Goal: Check status: Check status

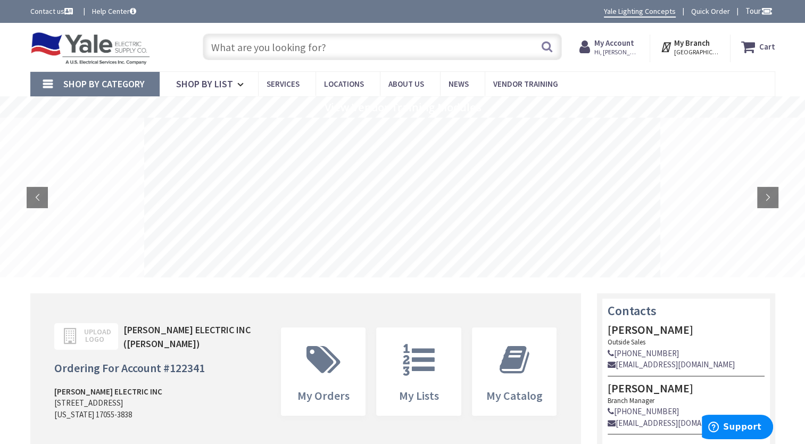
click at [620, 42] on strong "My Account" at bounding box center [615, 43] width 40 height 10
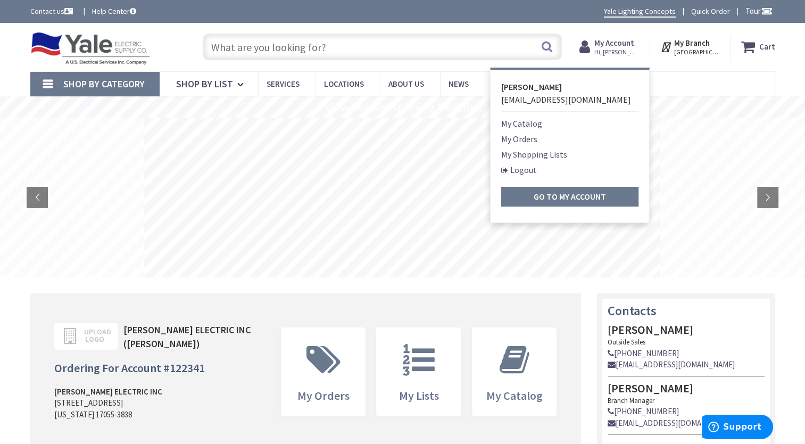
click at [528, 137] on link "My Orders" at bounding box center [519, 139] width 36 height 13
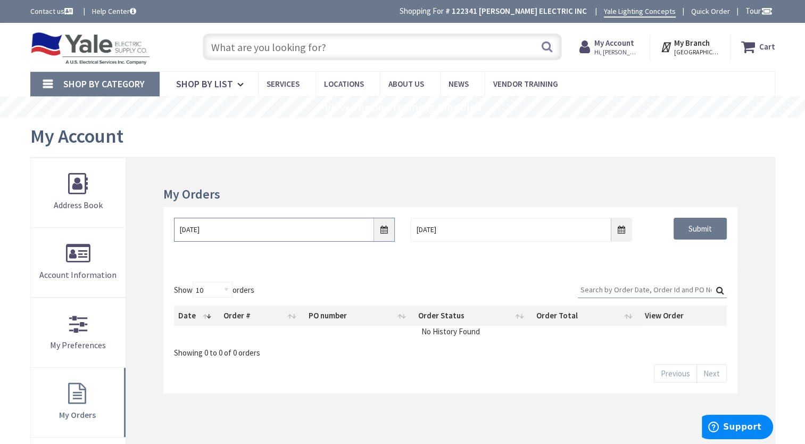
click at [381, 227] on input "9/1/2025" at bounding box center [284, 230] width 221 height 24
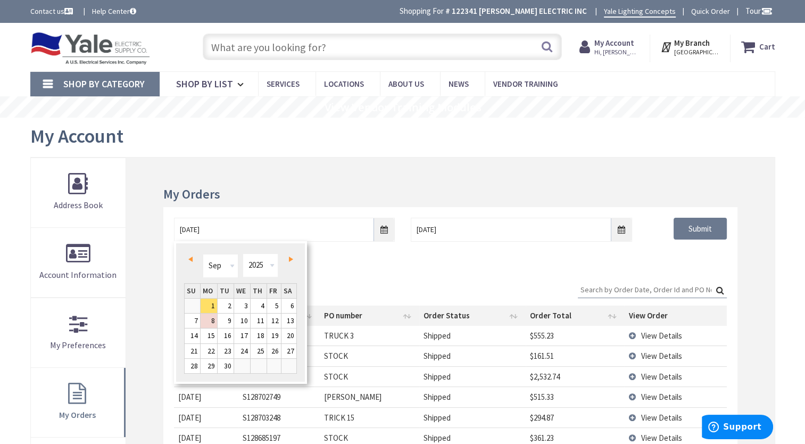
click at [186, 261] on link "Prev" at bounding box center [192, 259] width 14 height 14
click at [228, 306] on link "1" at bounding box center [226, 306] width 16 height 14
type input "07/01/2025"
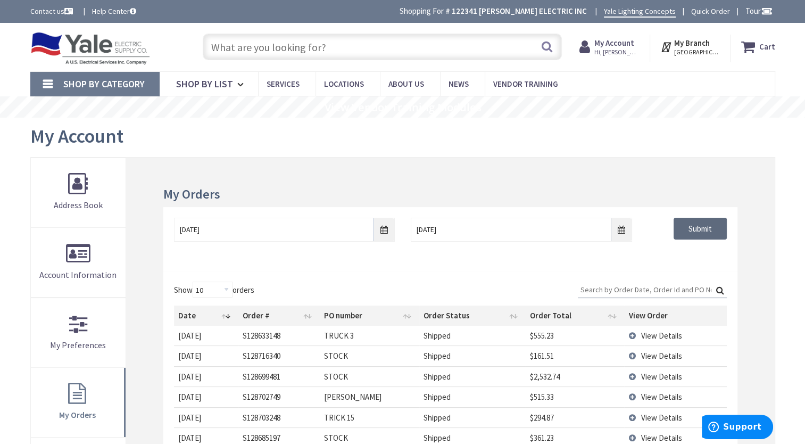
click at [702, 229] on input "Submit" at bounding box center [700, 229] width 53 height 22
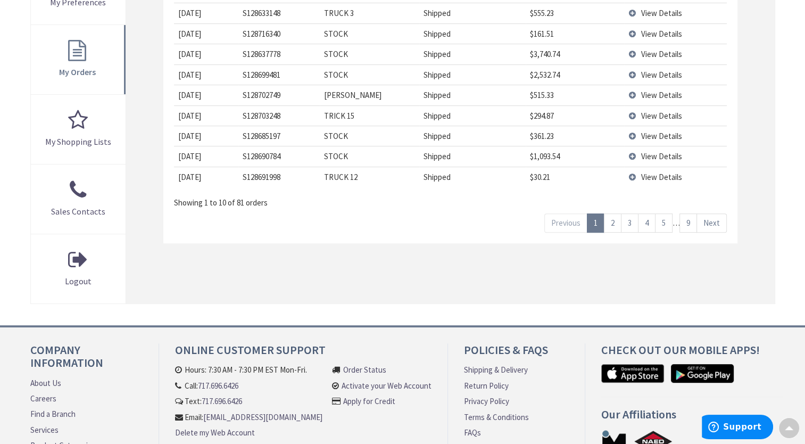
scroll to position [319, 0]
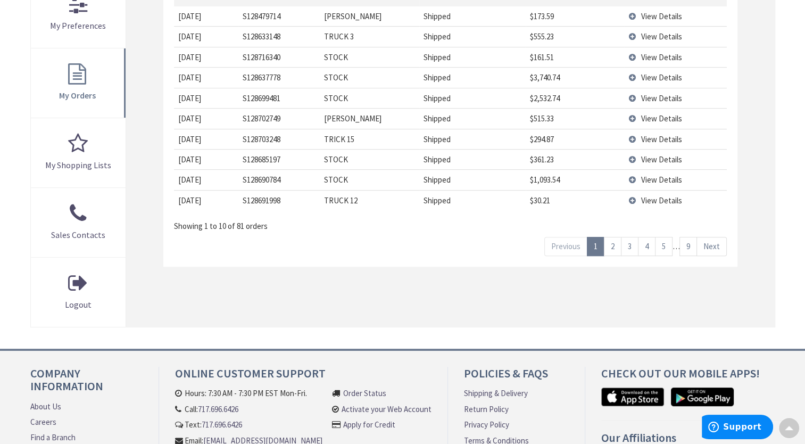
click at [690, 244] on link "9" at bounding box center [689, 246] width 18 height 19
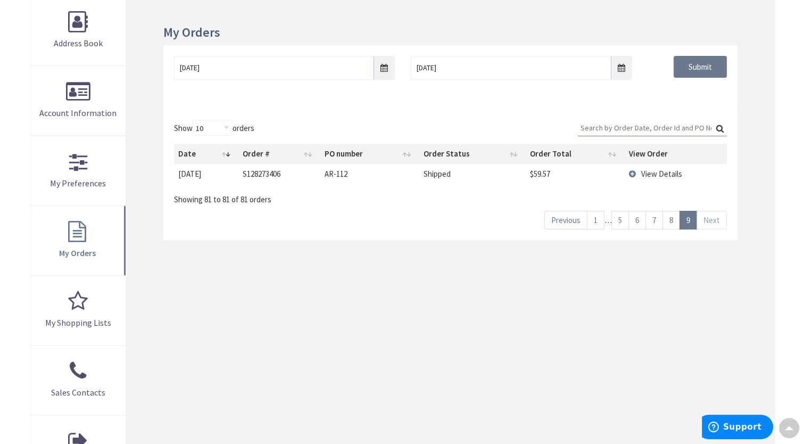
scroll to position [160, 0]
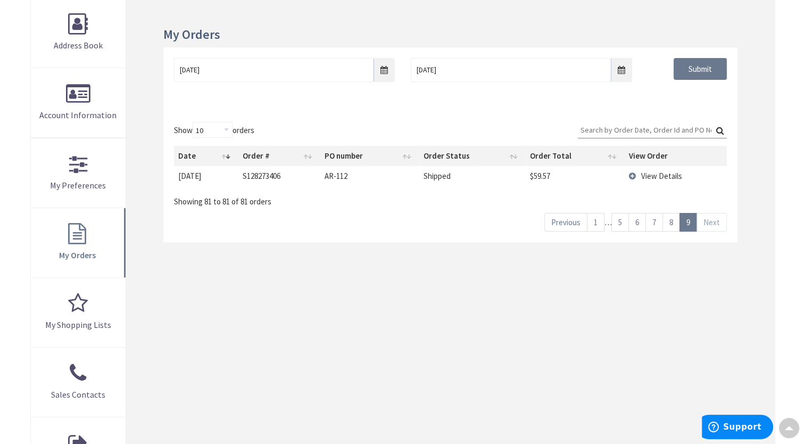
click at [673, 218] on link "8" at bounding box center [672, 222] width 18 height 19
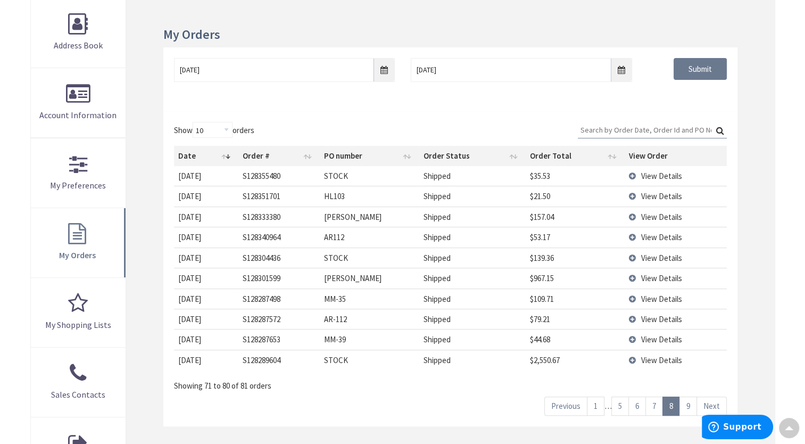
click at [653, 405] on link "7" at bounding box center [655, 406] width 18 height 19
click at [642, 404] on link "6" at bounding box center [638, 406] width 18 height 19
click at [619, 403] on link "5" at bounding box center [621, 406] width 18 height 19
click at [630, 403] on link "4" at bounding box center [630, 406] width 18 height 19
click at [628, 403] on link "3" at bounding box center [630, 406] width 18 height 19
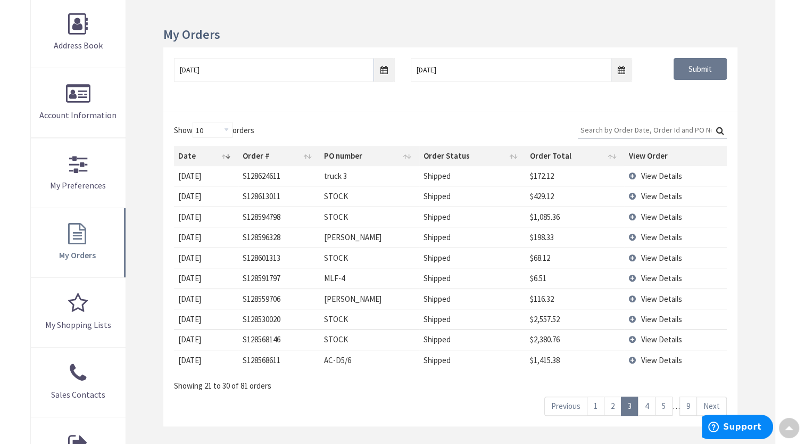
click at [660, 235] on span "View Details" at bounding box center [661, 237] width 41 height 10
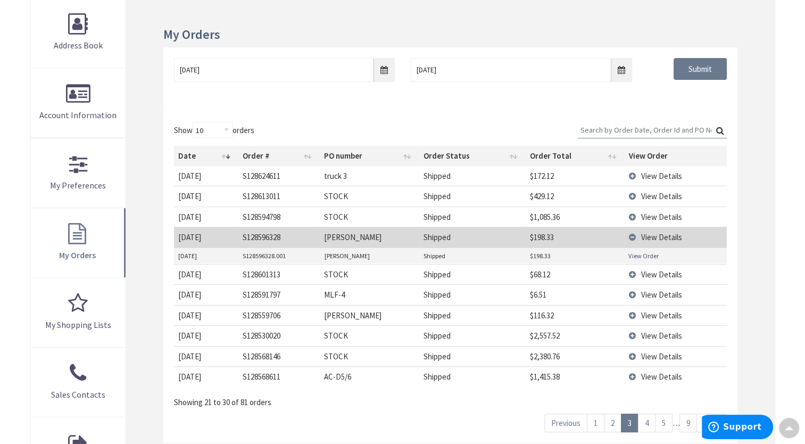
click at [641, 254] on link "View Order" at bounding box center [644, 255] width 30 height 9
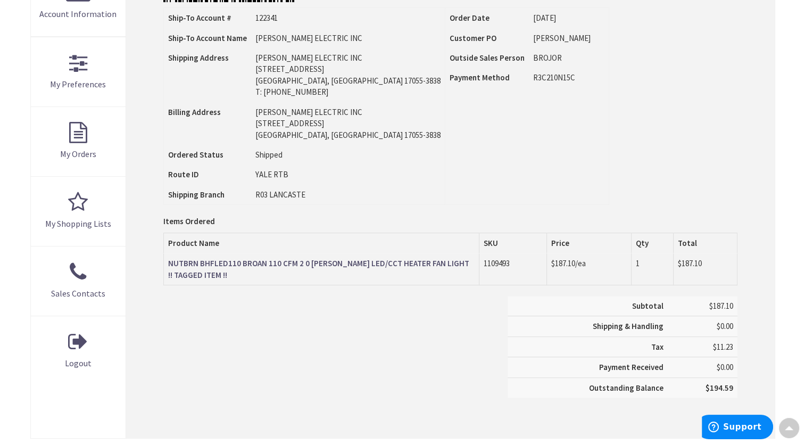
scroll to position [266, 0]
